Goal: Transaction & Acquisition: Purchase product/service

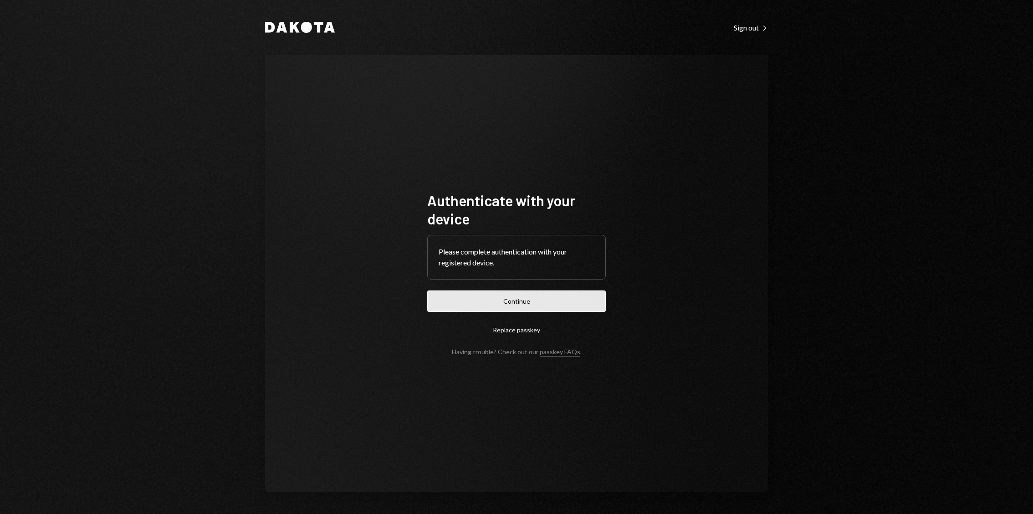
click at [479, 310] on button "Continue" at bounding box center [516, 300] width 178 height 21
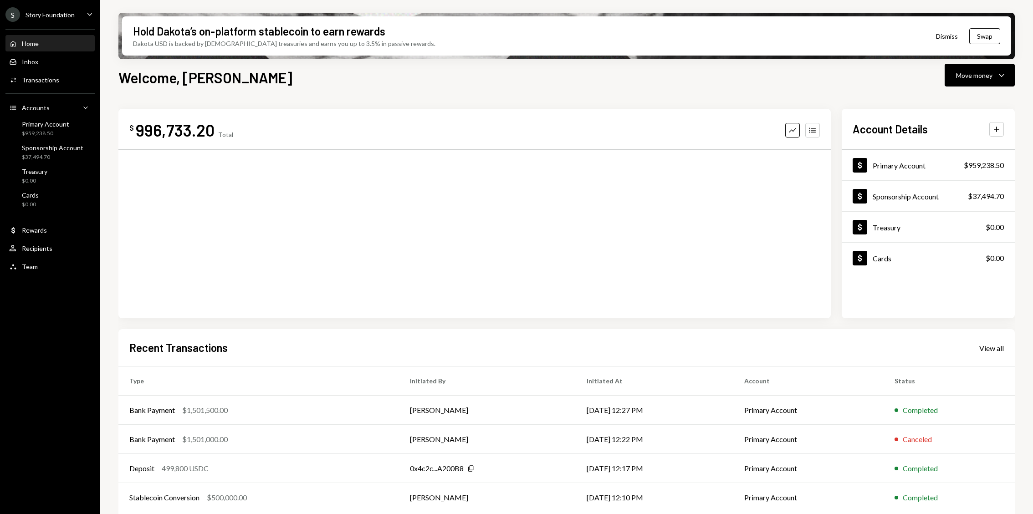
click at [62, 70] on div "Home Home Inbox Inbox Activities Transactions Accounts Accounts Caret Down Prim…" at bounding box center [50, 150] width 100 height 253
click at [47, 128] on div "Primary Account $959,238.50" at bounding box center [45, 128] width 47 height 17
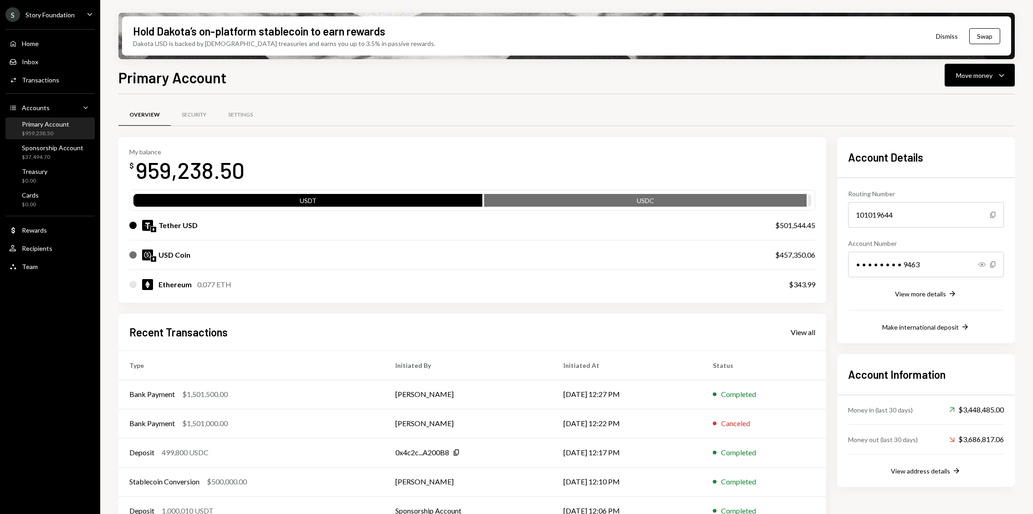
scroll to position [18, 0]
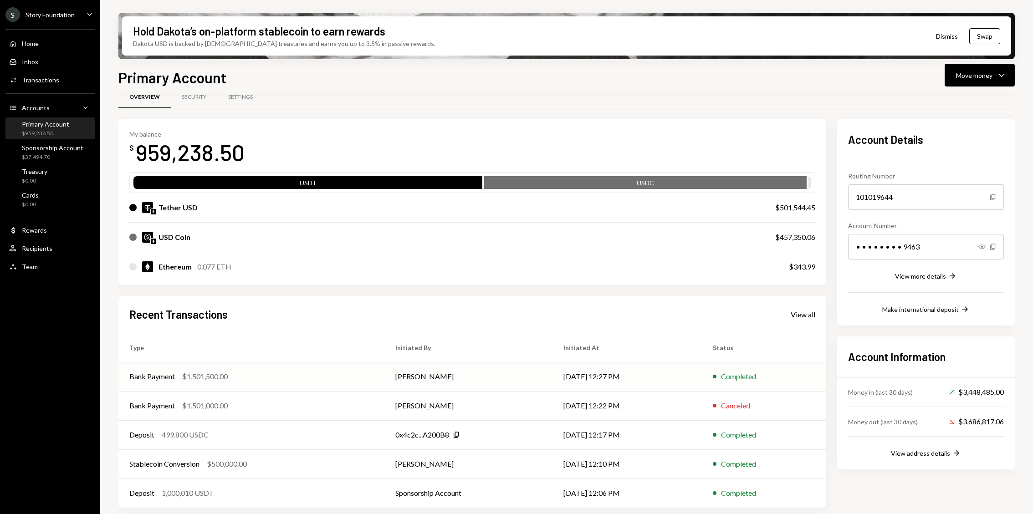
click at [295, 367] on td "Bank Payment $1,501,500.00" at bounding box center [251, 376] width 266 height 29
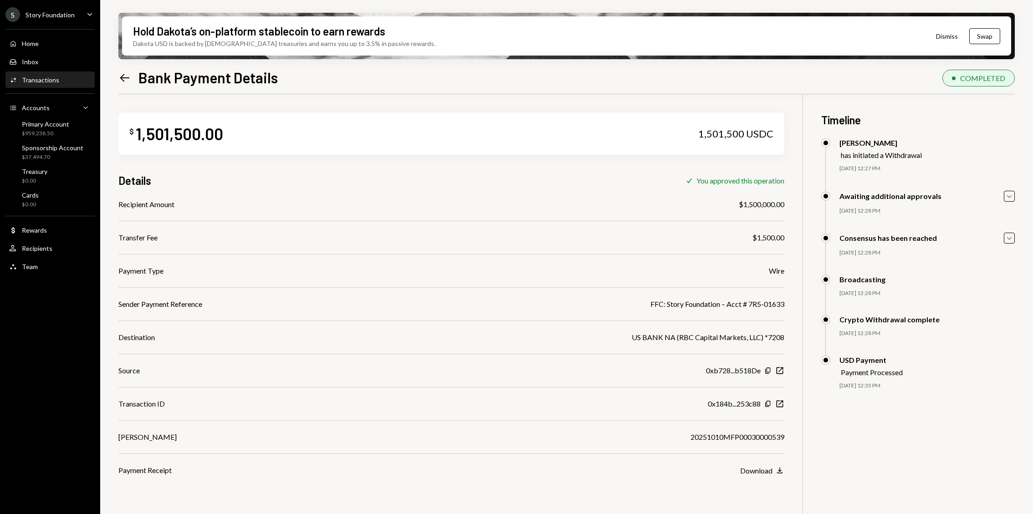
scroll to position [72, 0]
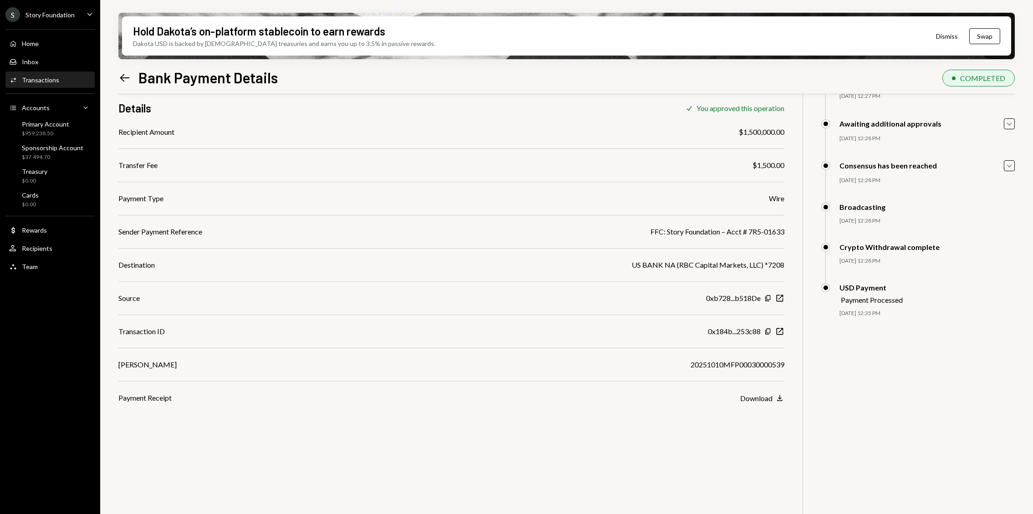
click at [682, 230] on div "FFC: Story Foundation – Acct # 7R5-01633" at bounding box center [717, 231] width 134 height 11
copy div "FFC: Story Foundation – Acct # 7R5-01633"
click at [46, 82] on div "Transactions" at bounding box center [40, 80] width 37 height 8
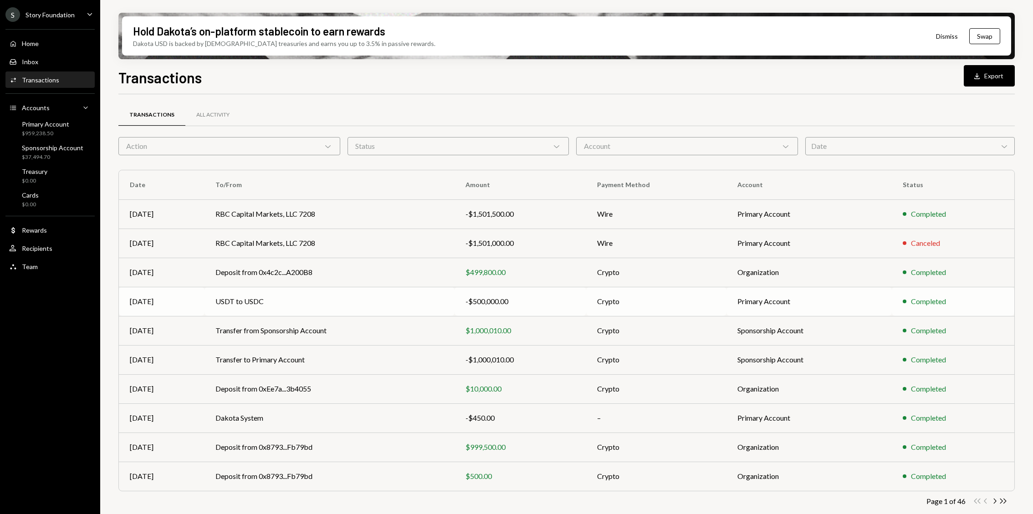
scroll to position [4, 0]
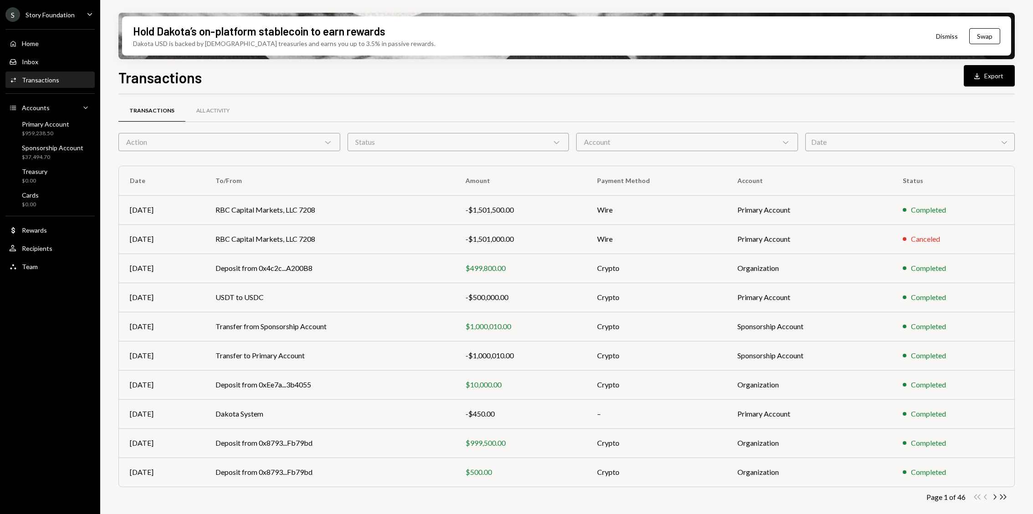
click at [292, 149] on div "Action Chevron Down" at bounding box center [229, 142] width 222 height 18
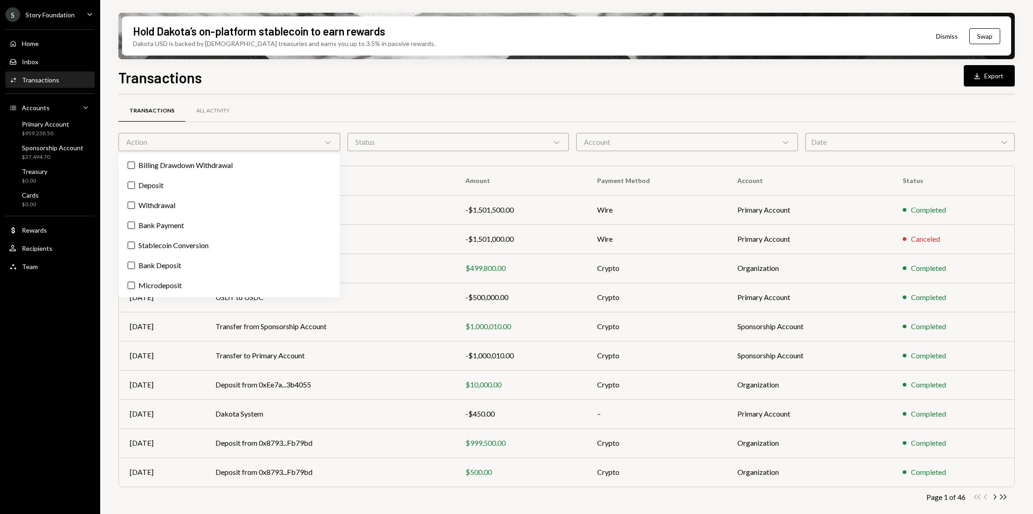
click at [140, 215] on div "Billing Drawdown Withdrawal Deposit Withdrawal Bank Payment Stablecoin Conversi…" at bounding box center [228, 225] width 221 height 144
click at [143, 214] on div "Billing Drawdown Withdrawal Deposit Withdrawal Bank Payment Stablecoin Conversi…" at bounding box center [228, 225] width 221 height 144
click at [146, 208] on label "Withdrawal" at bounding box center [229, 205] width 214 height 16
click at [135, 208] on button "Withdrawal" at bounding box center [130, 205] width 7 height 7
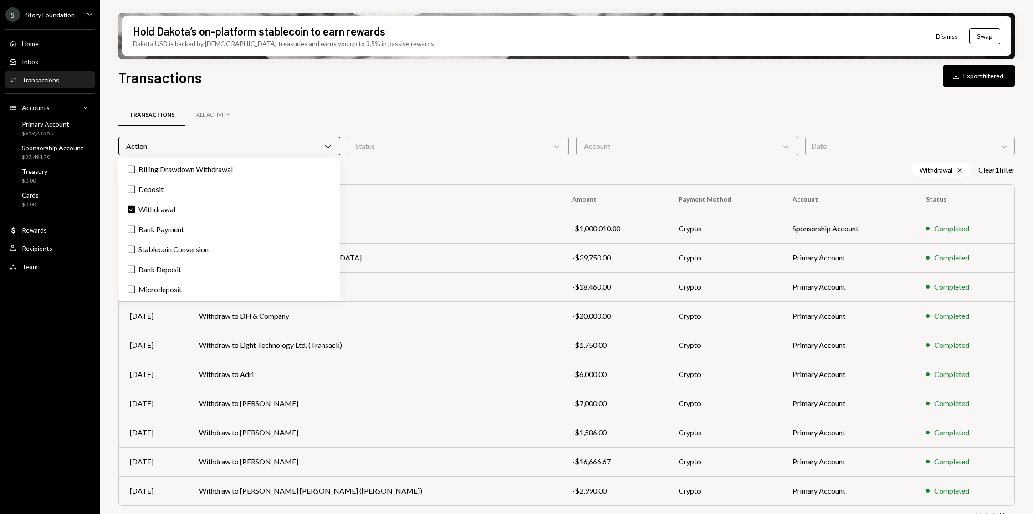
click at [338, 115] on div "Transactions All Activity" at bounding box center [566, 114] width 896 height 23
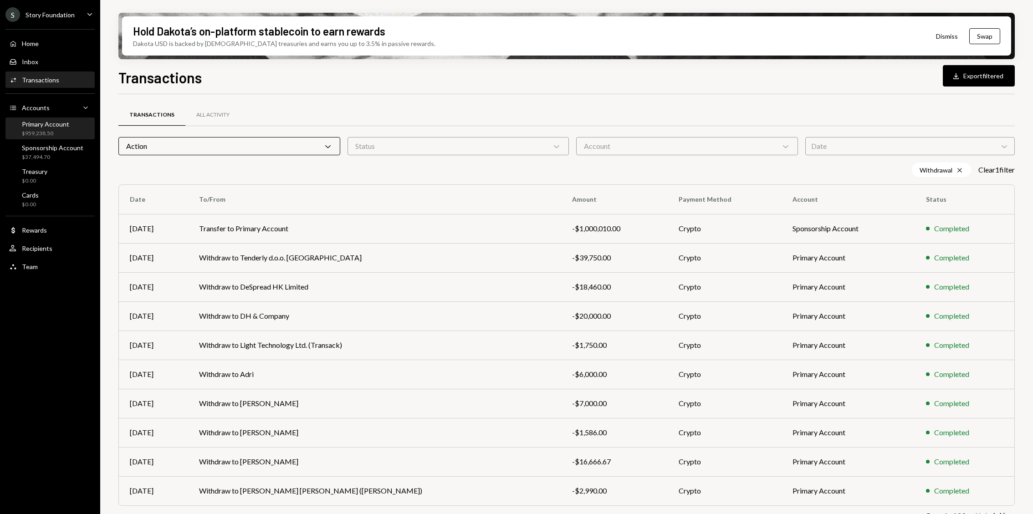
click at [42, 122] on div "Primary Account" at bounding box center [45, 124] width 47 height 8
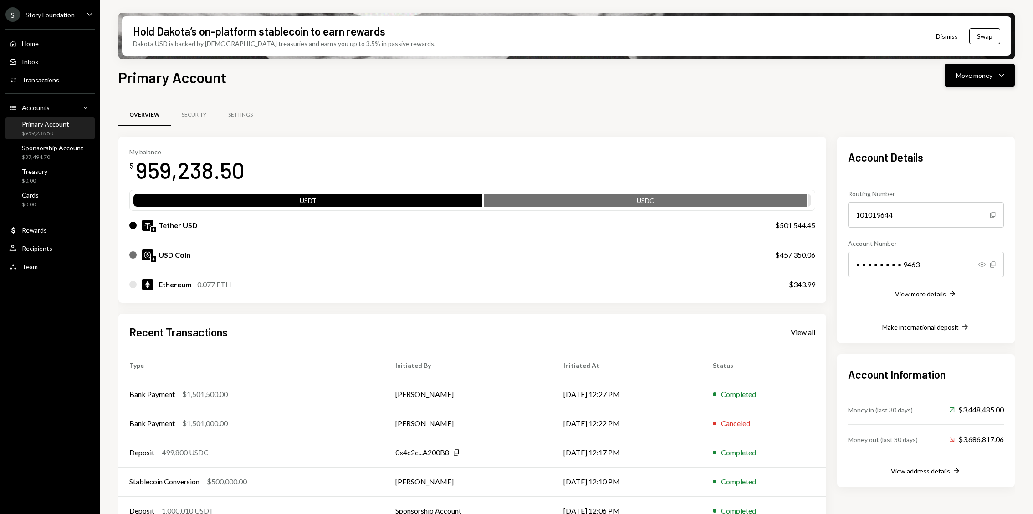
click at [1010, 73] on button "Move money Caret Down" at bounding box center [979, 75] width 70 height 23
click at [947, 105] on div "Send" at bounding box center [972, 103] width 66 height 10
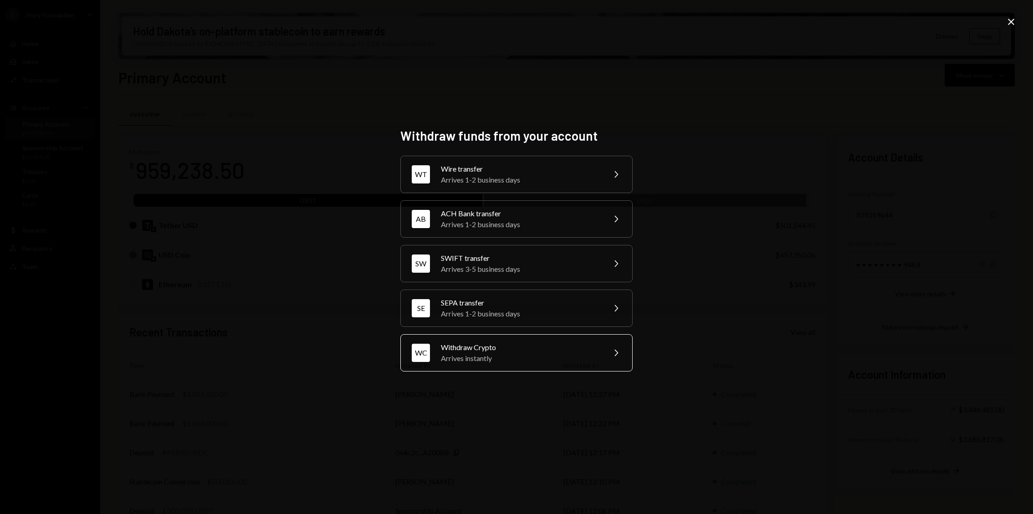
click at [504, 365] on div "WC Withdraw Crypto Arrives instantly Chevron Right" at bounding box center [516, 352] width 232 height 37
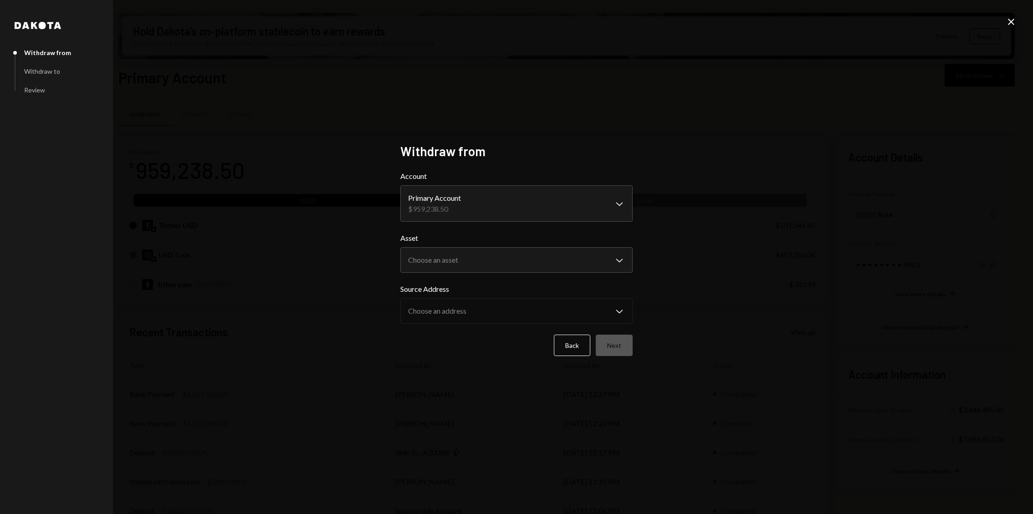
click at [462, 196] on body "S Story Foundation Caret Down Home Home Inbox Inbox Activities Transactions Acc…" at bounding box center [516, 257] width 1033 height 514
click at [464, 257] on body "S Story Foundation Caret Down Home Home Inbox Inbox Activities Transactions Acc…" at bounding box center [516, 257] width 1033 height 514
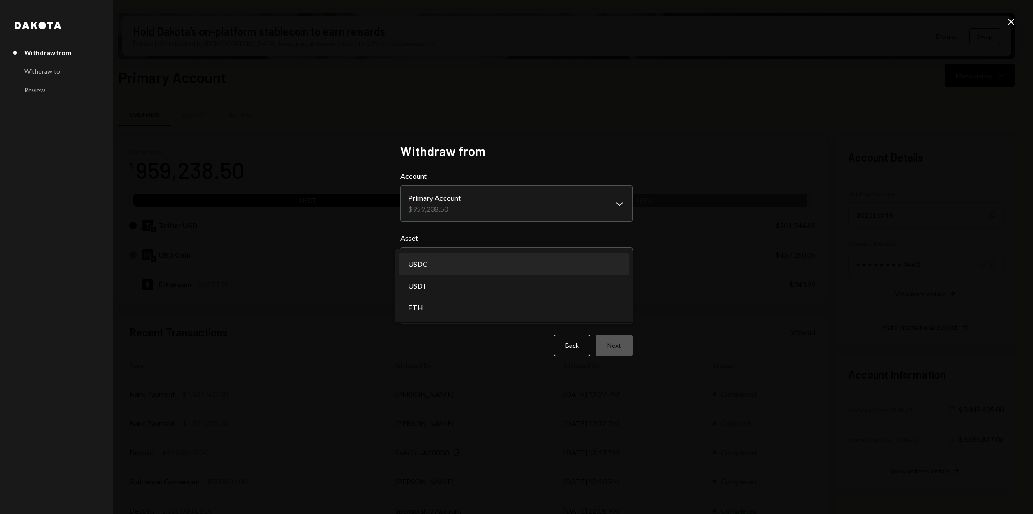
select select "****"
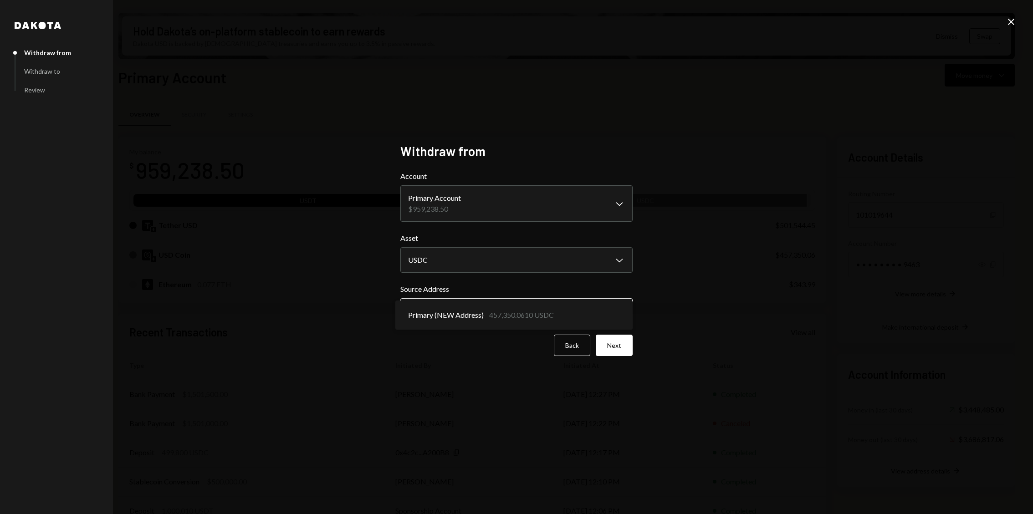
click at [464, 306] on body "S Story Foundation Caret Down Home Home Inbox Inbox Activities Transactions Acc…" at bounding box center [516, 257] width 1033 height 514
click at [613, 341] on button "Next" at bounding box center [614, 345] width 37 height 21
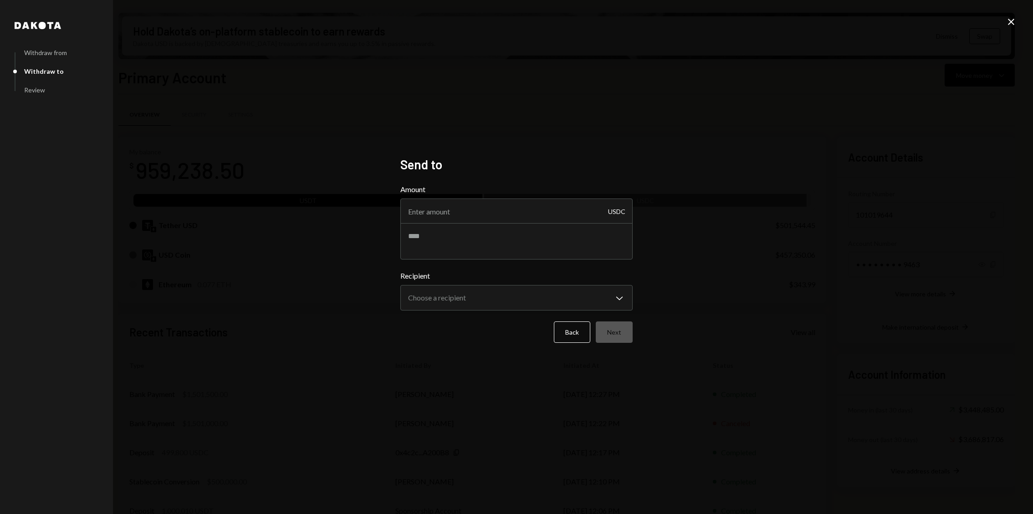
click at [1011, 10] on div "**********" at bounding box center [516, 257] width 1033 height 514
click at [1010, 15] on div "**********" at bounding box center [516, 257] width 1033 height 514
click at [1007, 20] on icon "Close" at bounding box center [1010, 21] width 11 height 11
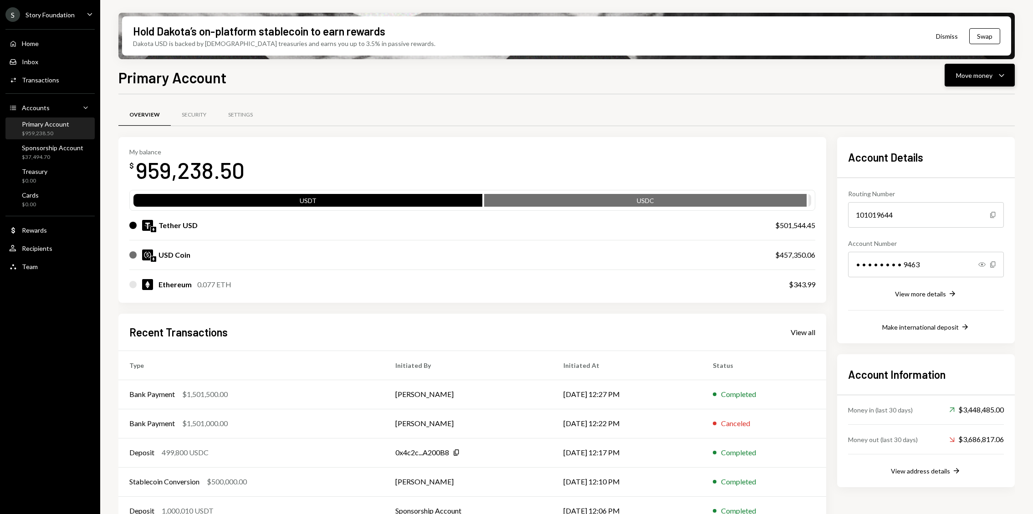
click at [1000, 71] on icon "Caret Down" at bounding box center [1001, 75] width 11 height 11
click at [968, 127] on div "Transfer" at bounding box center [972, 123] width 66 height 10
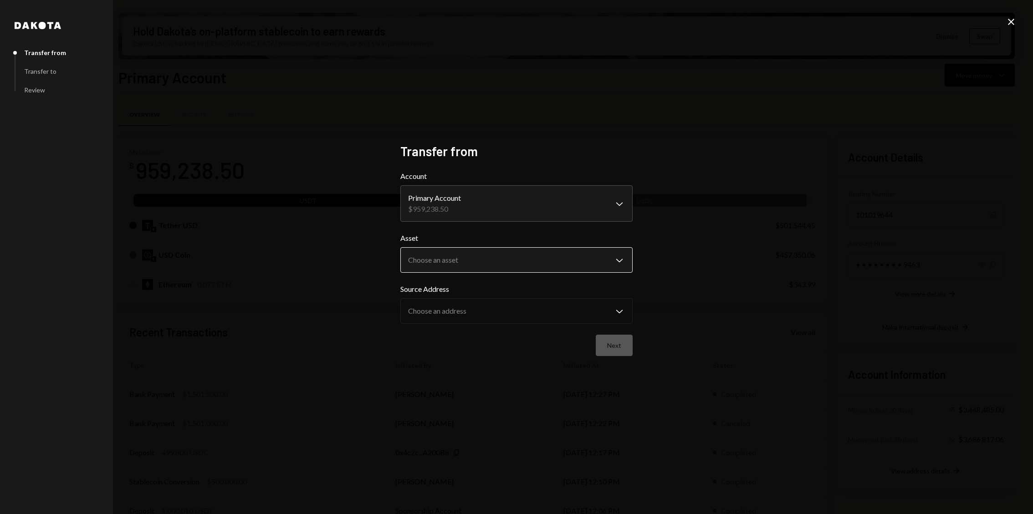
click at [482, 258] on body "S Story Foundation Caret Down Home Home Inbox Inbox Activities Transactions Acc…" at bounding box center [516, 257] width 1033 height 514
click at [1006, 20] on icon "Close" at bounding box center [1010, 21] width 11 height 11
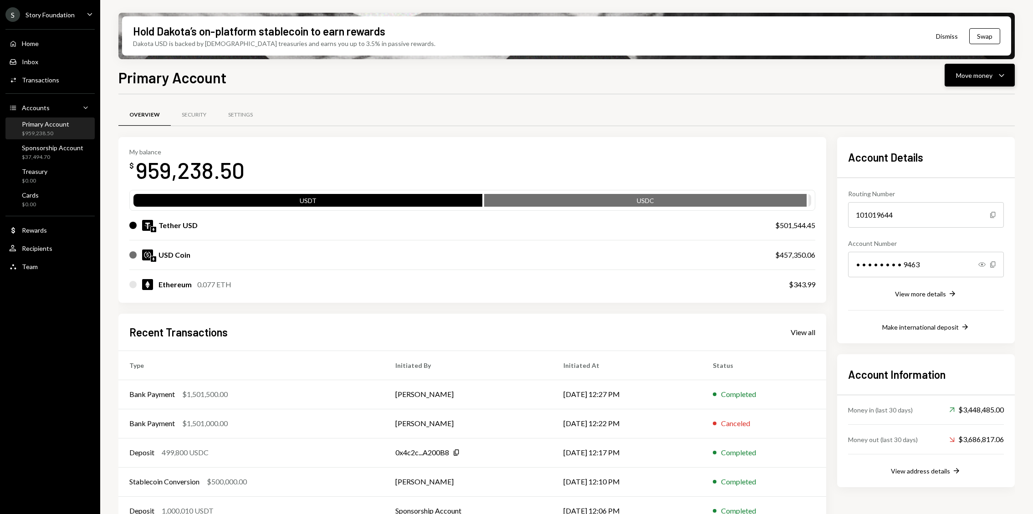
click at [996, 81] on button "Move money Caret Down" at bounding box center [979, 75] width 70 height 23
click at [961, 97] on div "Withdraw Send" at bounding box center [965, 102] width 91 height 20
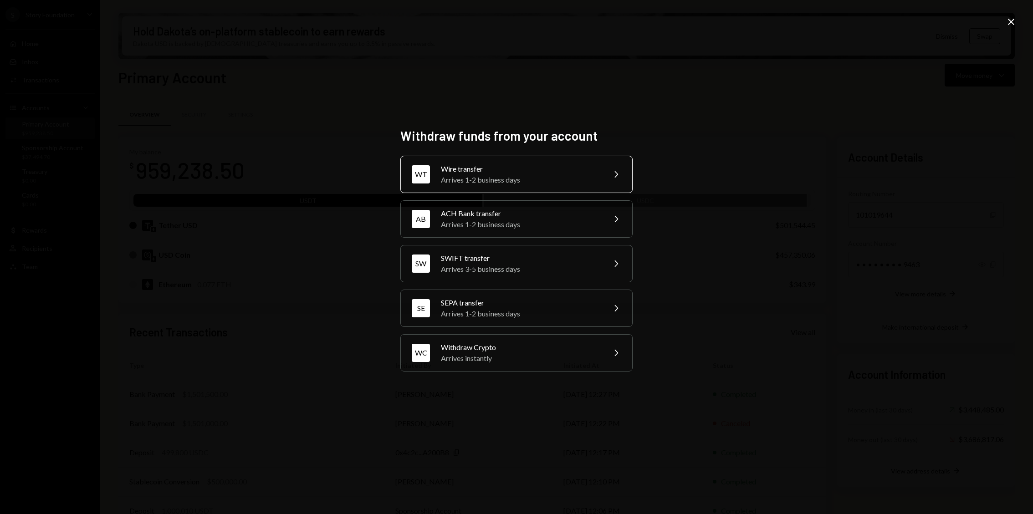
click at [484, 174] on div "Wire transfer" at bounding box center [520, 168] width 158 height 11
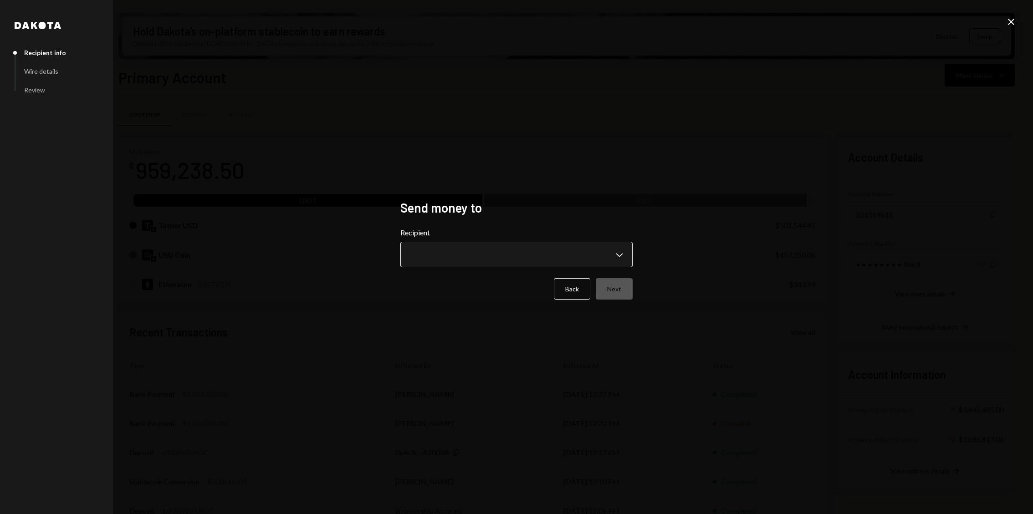
click at [467, 258] on body "S Story Foundation Caret Down Home Home Inbox Inbox Activities Transactions Acc…" at bounding box center [516, 257] width 1033 height 514
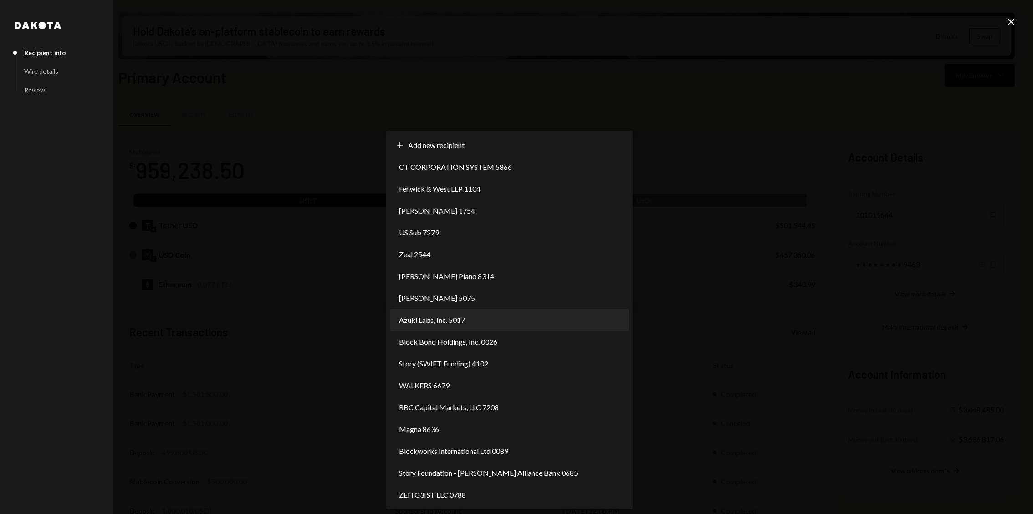
select select "**********"
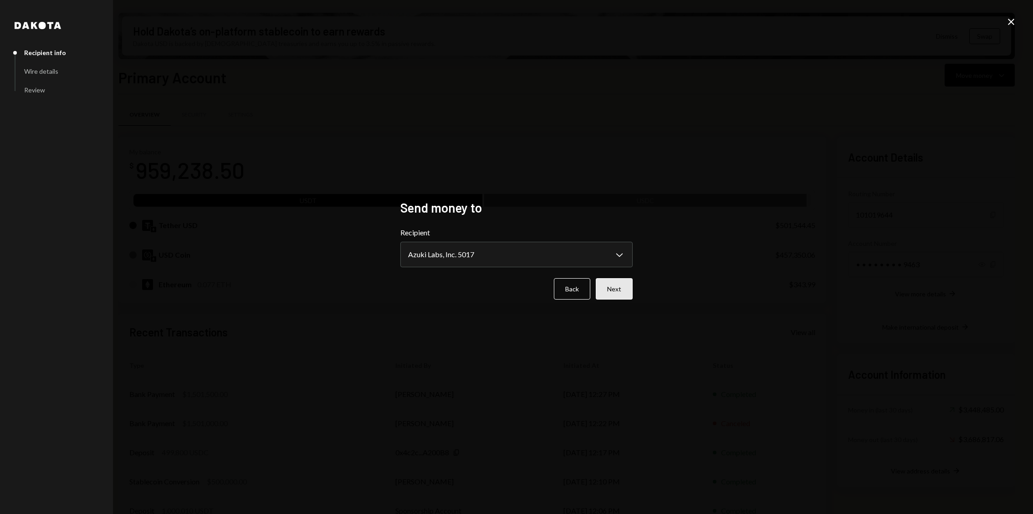
click at [625, 284] on button "Next" at bounding box center [614, 288] width 37 height 21
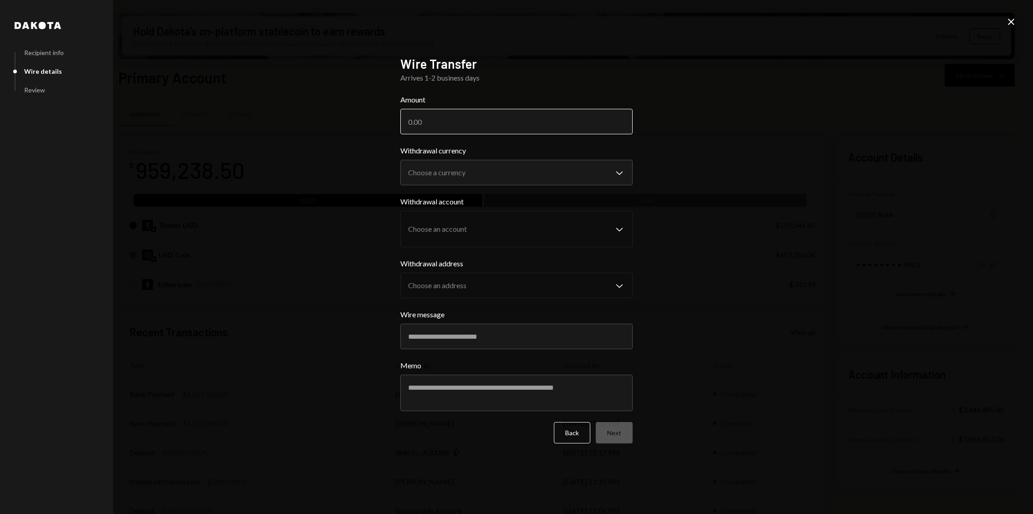
click at [453, 122] on input "Amount" at bounding box center [516, 121] width 232 height 25
type input "100000"
click at [475, 180] on body "S Story Foundation Caret Down Home Home Inbox Inbox Activities Transactions Acc…" at bounding box center [516, 257] width 1033 height 514
select select "****"
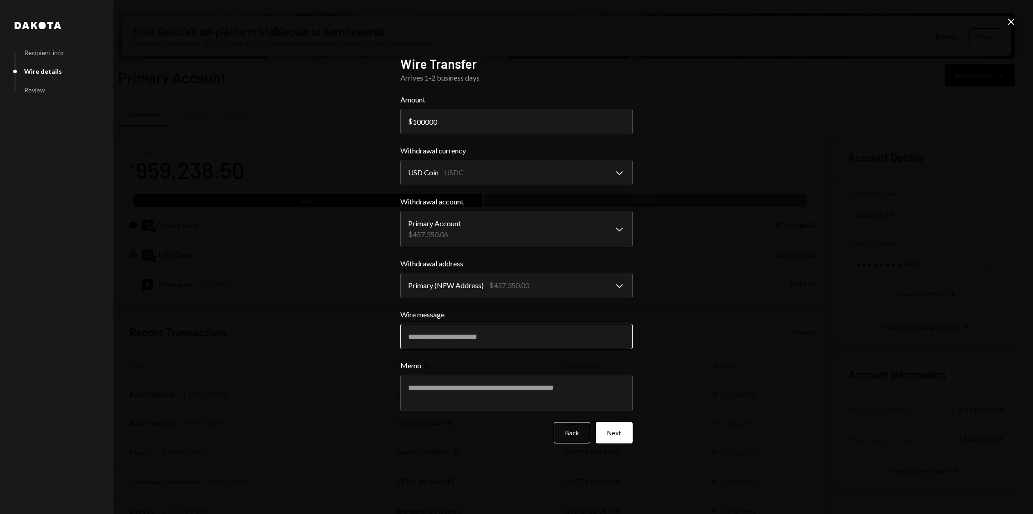
click at [474, 337] on input "Wire message" at bounding box center [516, 336] width 232 height 25
paste input "**********"
type input "**********"
click at [516, 397] on textarea "Memo" at bounding box center [516, 393] width 232 height 36
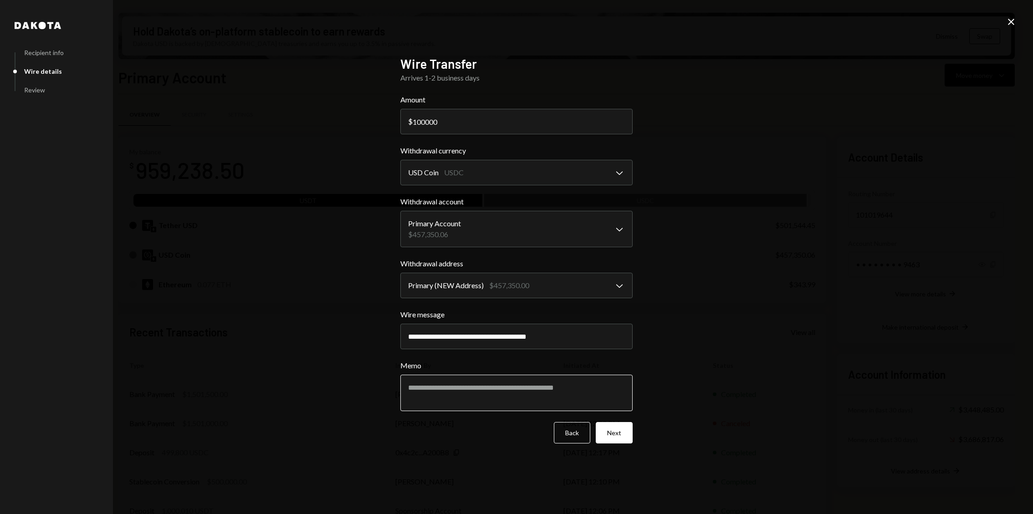
paste textarea "**********"
type textarea "**********"
click at [607, 426] on button "Next" at bounding box center [614, 432] width 37 height 21
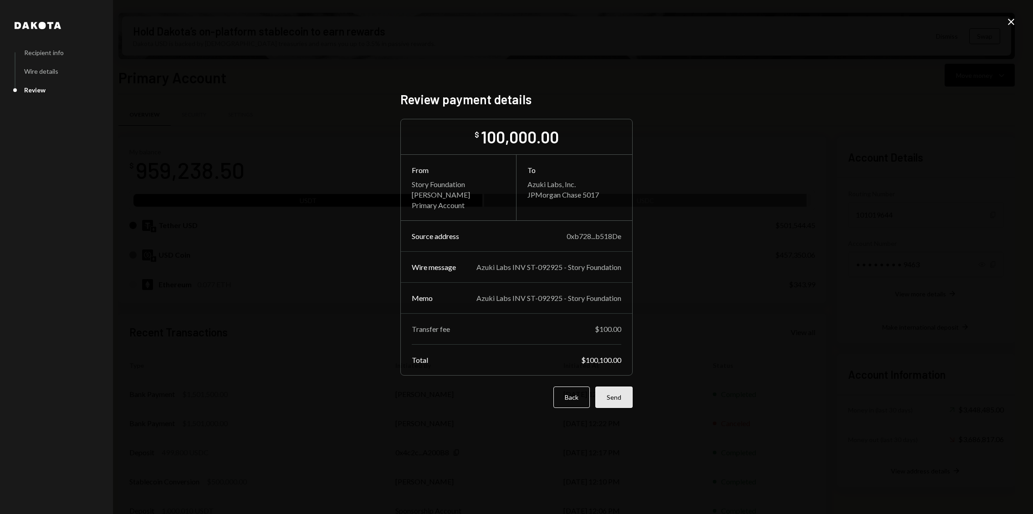
click at [622, 391] on button "Send" at bounding box center [613, 397] width 37 height 21
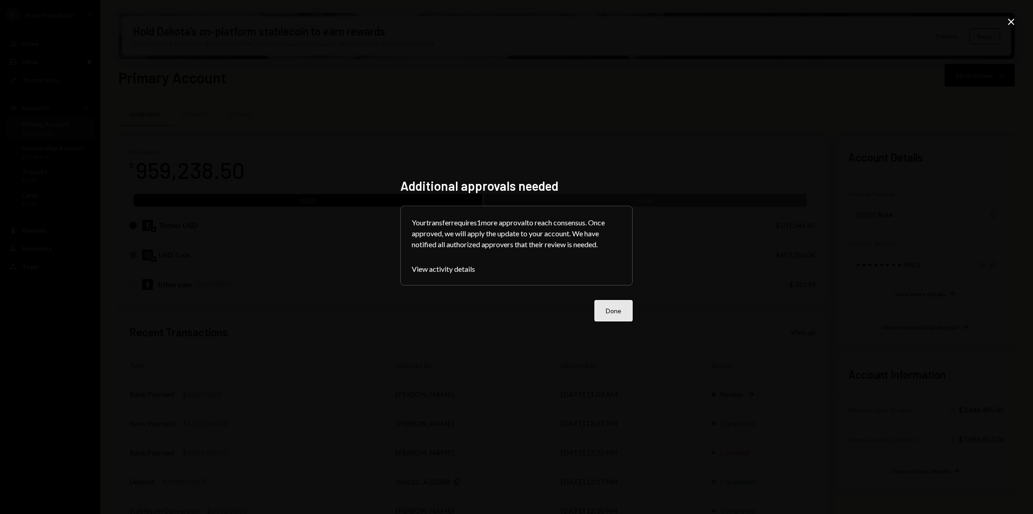
click at [613, 306] on button "Done" at bounding box center [613, 310] width 38 height 21
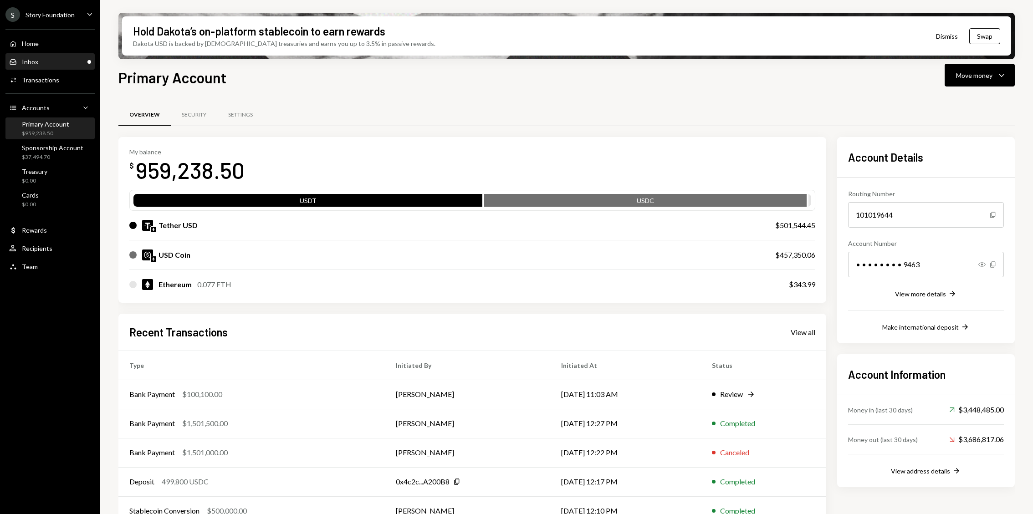
click at [68, 56] on div "Inbox Inbox" at bounding box center [50, 61] width 82 height 15
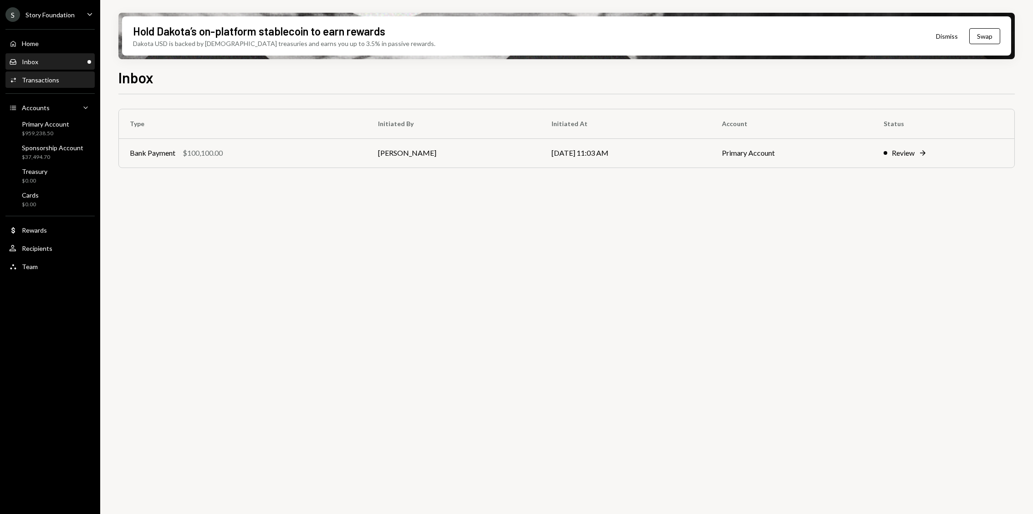
click at [57, 81] on div "Activities Transactions" at bounding box center [50, 80] width 82 height 8
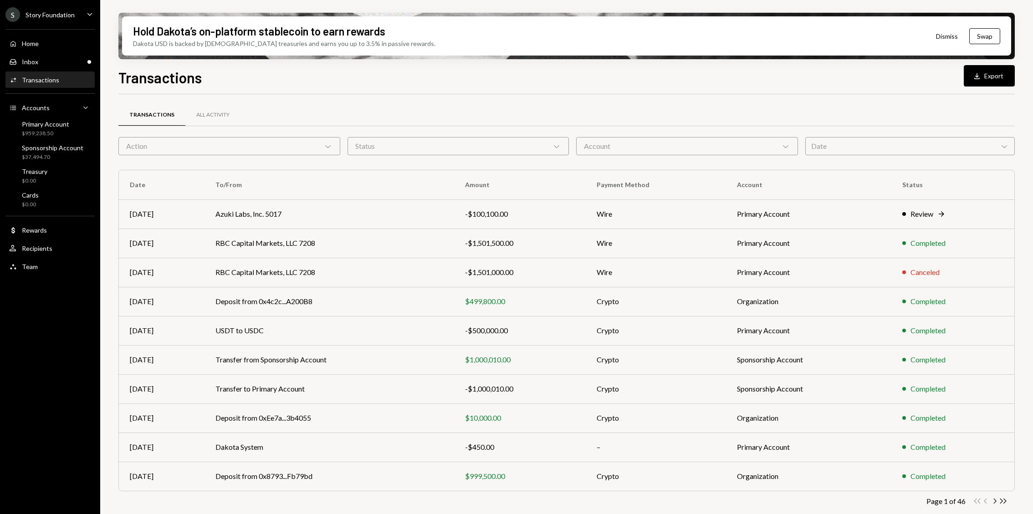
click at [227, 155] on form "Action Chevron Down Status Chevron Down Account Chevron Down Date Chevron Down" at bounding box center [566, 146] width 896 height 18
click at [224, 142] on div "Action Chevron Down" at bounding box center [229, 146] width 222 height 18
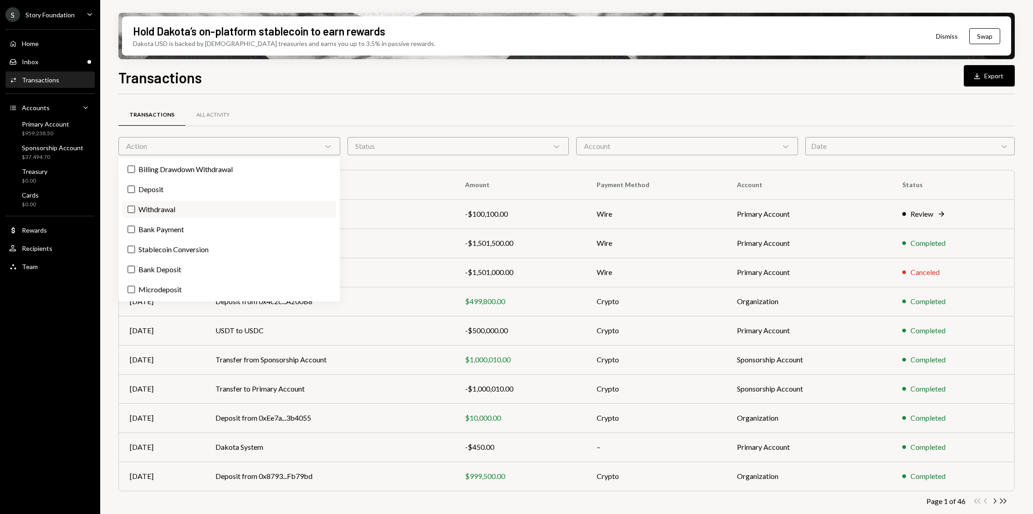
click at [181, 211] on label "Withdrawal" at bounding box center [229, 209] width 214 height 16
click at [135, 211] on button "Withdrawal" at bounding box center [130, 209] width 7 height 7
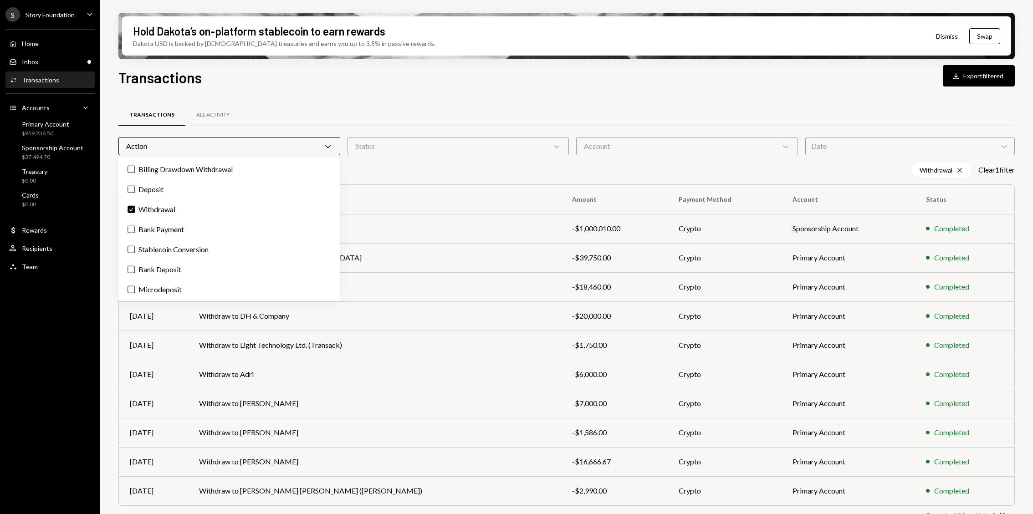
click at [418, 97] on div "Transactions All Activity Action Chevron Down Status Chevron Down Account Chevr…" at bounding box center [566, 318] width 896 height 449
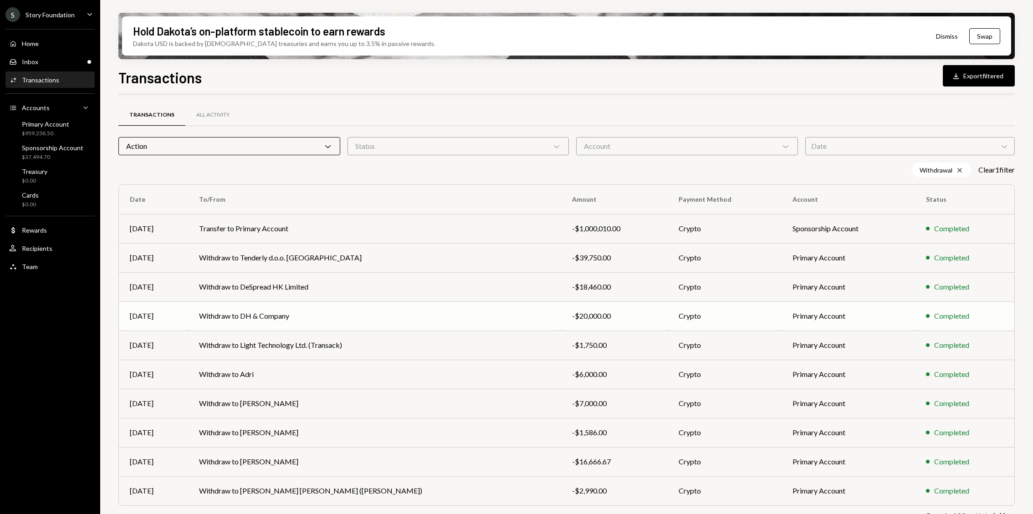
scroll to position [19, 0]
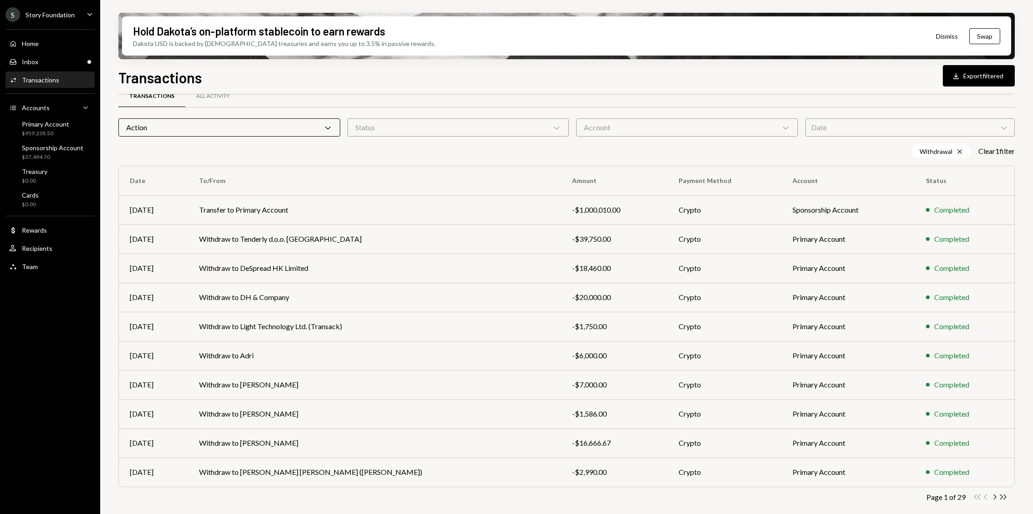
click at [232, 125] on div "Action Chevron Down" at bounding box center [229, 127] width 222 height 18
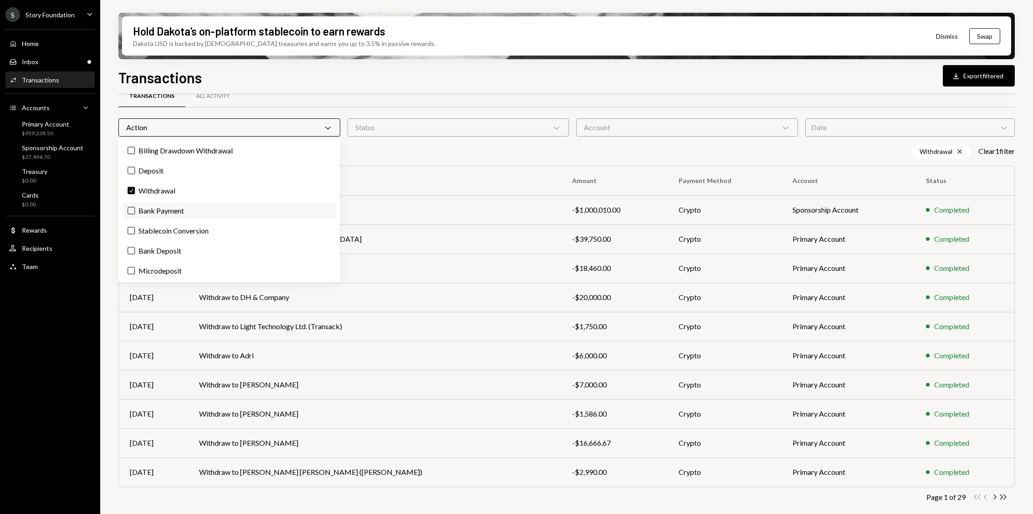
click at [181, 204] on label "Bank Payment" at bounding box center [229, 211] width 214 height 16
click at [135, 207] on button "Bank Payment" at bounding box center [130, 210] width 7 height 7
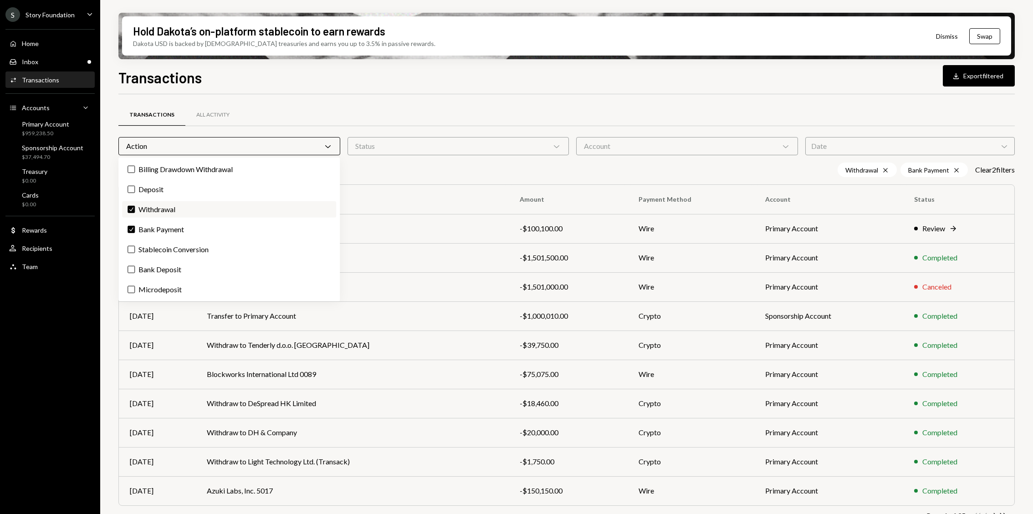
click at [130, 211] on button "Check" at bounding box center [130, 209] width 7 height 7
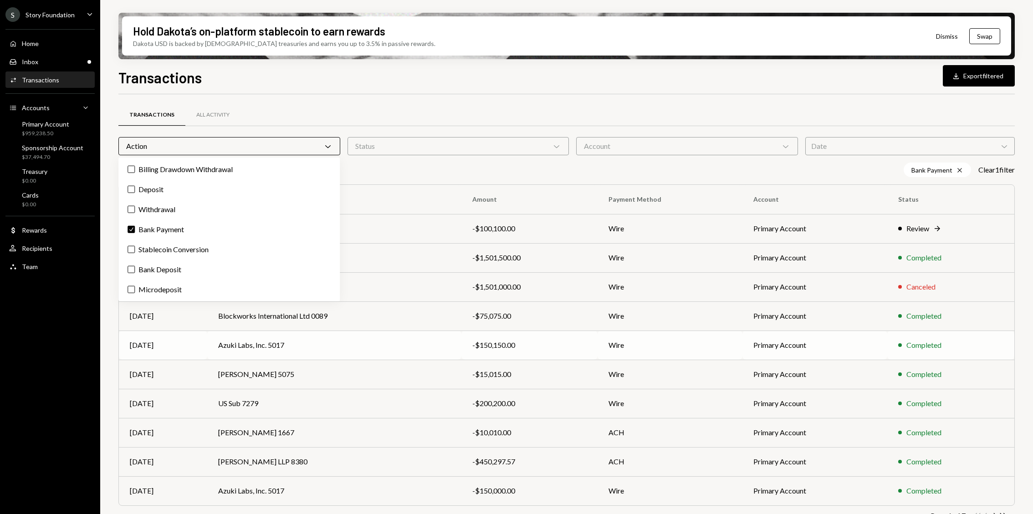
scroll to position [19, 0]
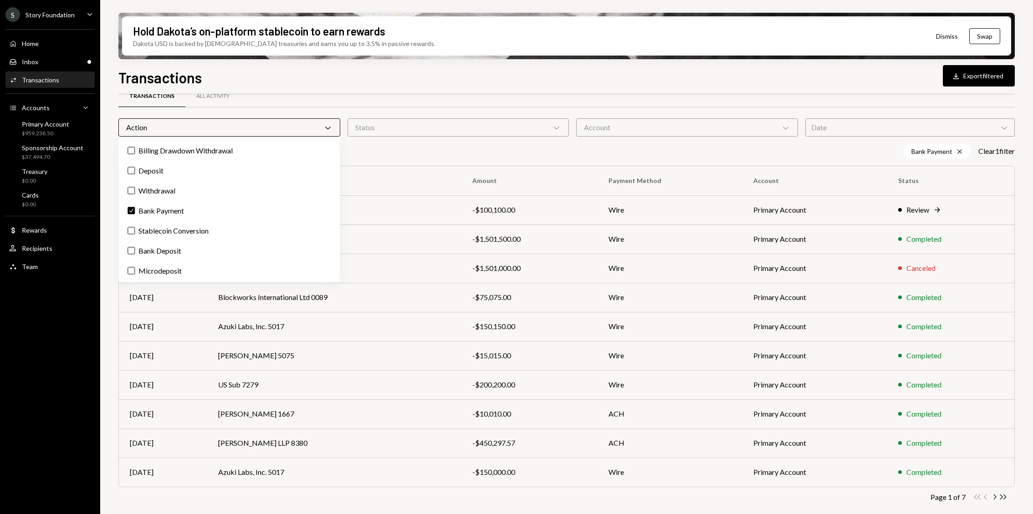
click at [109, 328] on div "Hold Dakota’s on-platform stablecoin to earn rewards Dakota USD is backed by U.…" at bounding box center [566, 257] width 932 height 514
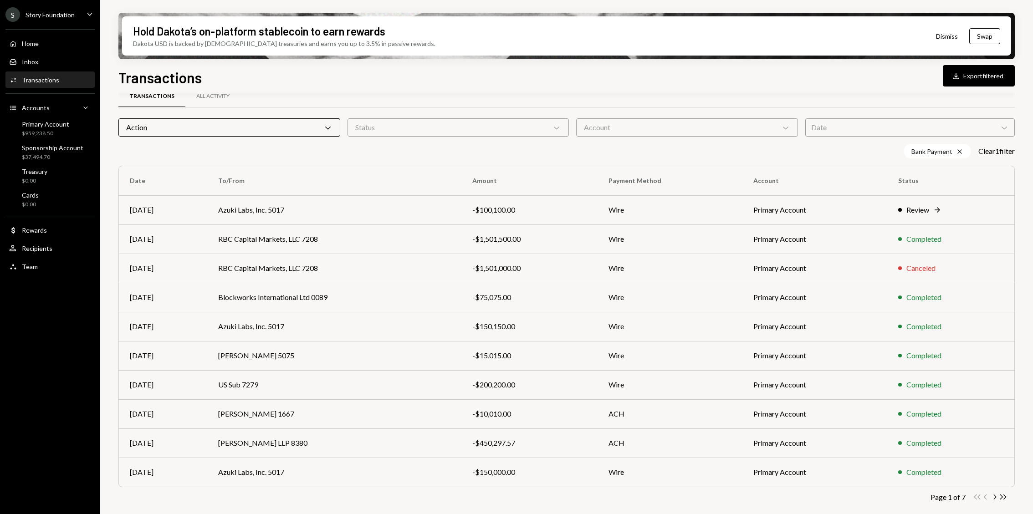
scroll to position [0, 0]
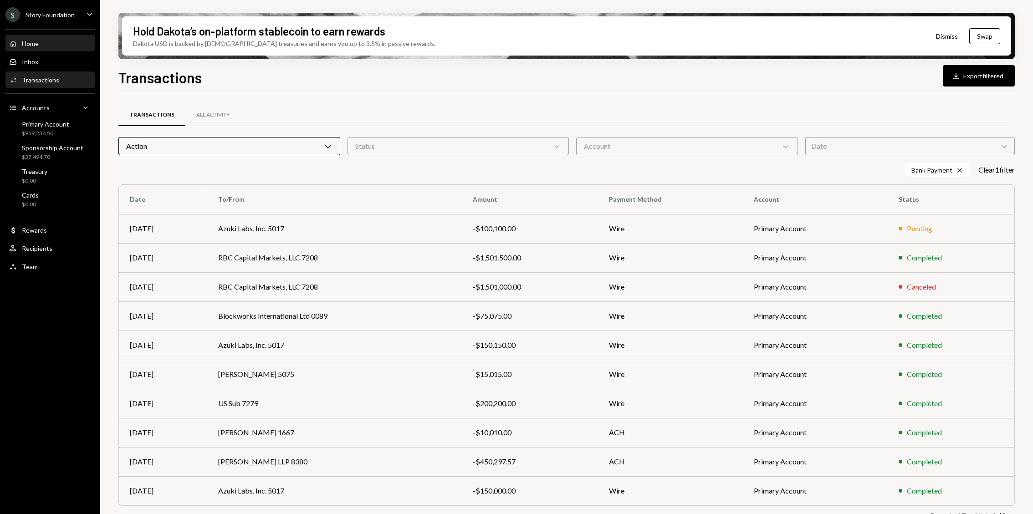
click at [37, 42] on div "Home" at bounding box center [30, 44] width 17 height 8
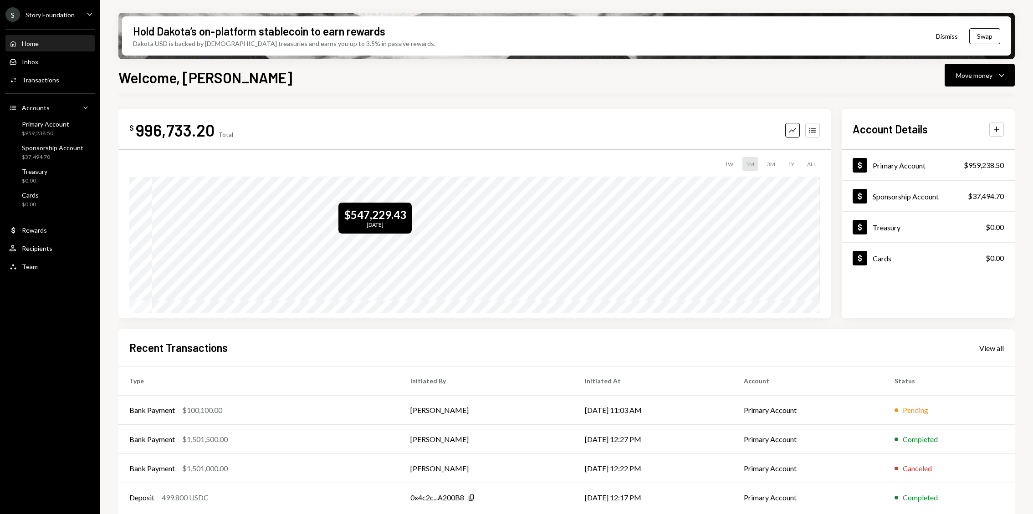
scroll to position [33, 0]
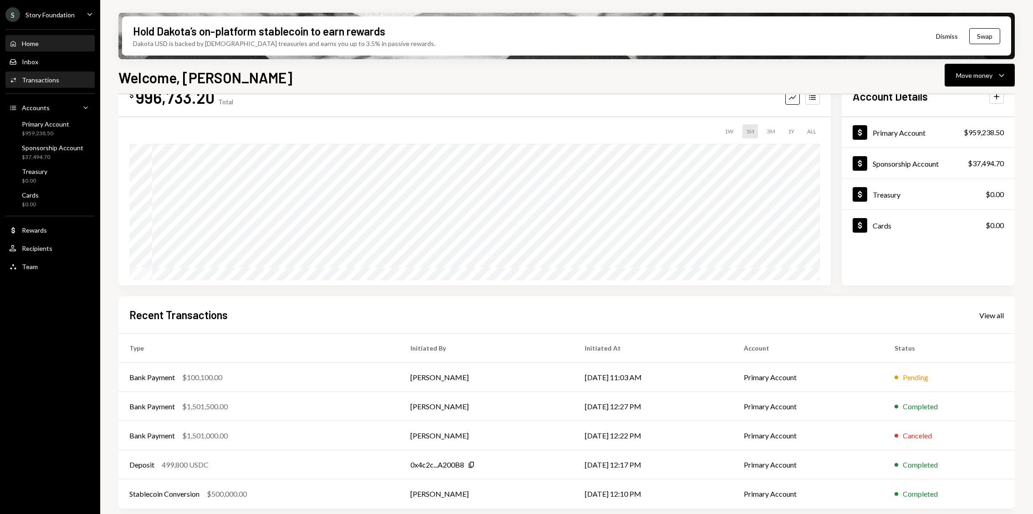
click at [59, 76] on div "Activities Transactions" at bounding box center [50, 80] width 82 height 8
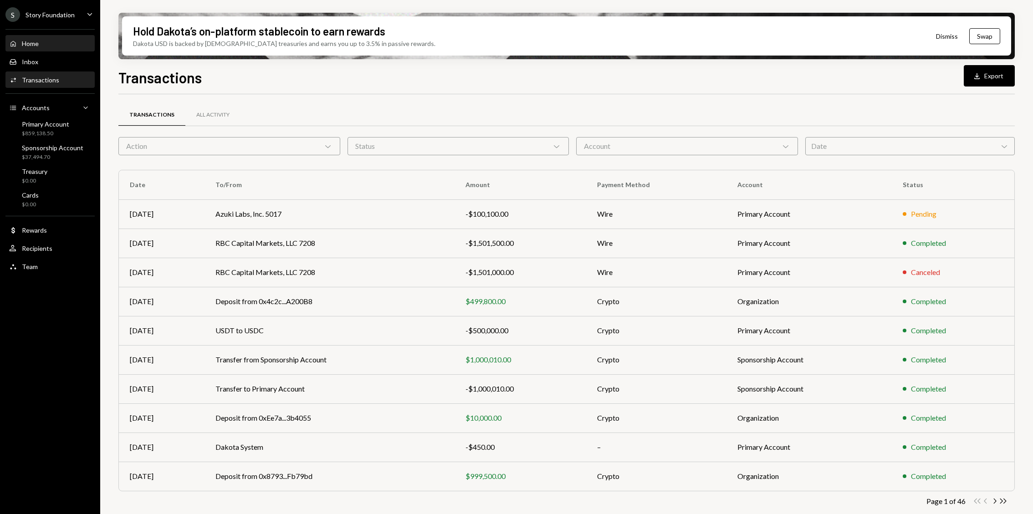
click at [47, 45] on div "Home Home" at bounding box center [50, 44] width 82 height 8
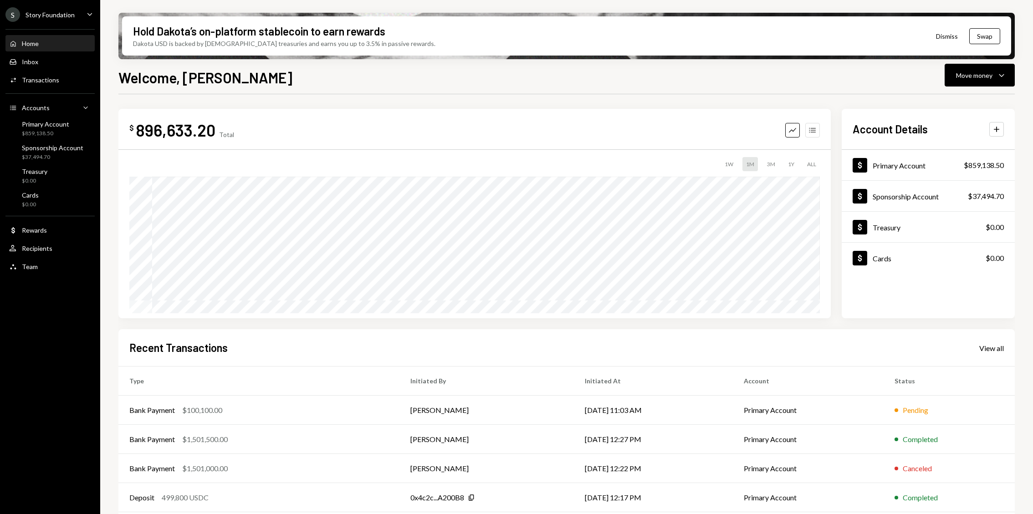
click at [811, 129] on icon "Accounts" at bounding box center [812, 130] width 9 height 9
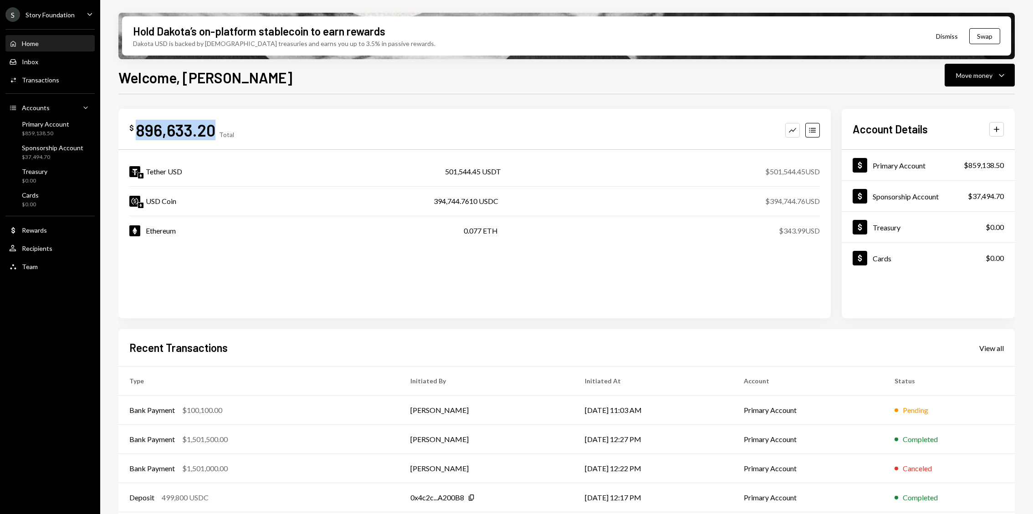
drag, startPoint x: 211, startPoint y: 133, endPoint x: 138, endPoint y: 129, distance: 73.9
click at [138, 129] on div "896,633.20" at bounding box center [176, 130] width 80 height 20
drag, startPoint x: 477, startPoint y: 198, endPoint x: 428, endPoint y: 198, distance: 48.7
click at [428, 198] on div "USD Coin 394,744.7610 USDC $394,744.76 USD" at bounding box center [474, 201] width 690 height 29
copy div "394,744.7610"
